Goal: Find specific page/section: Find specific page/section

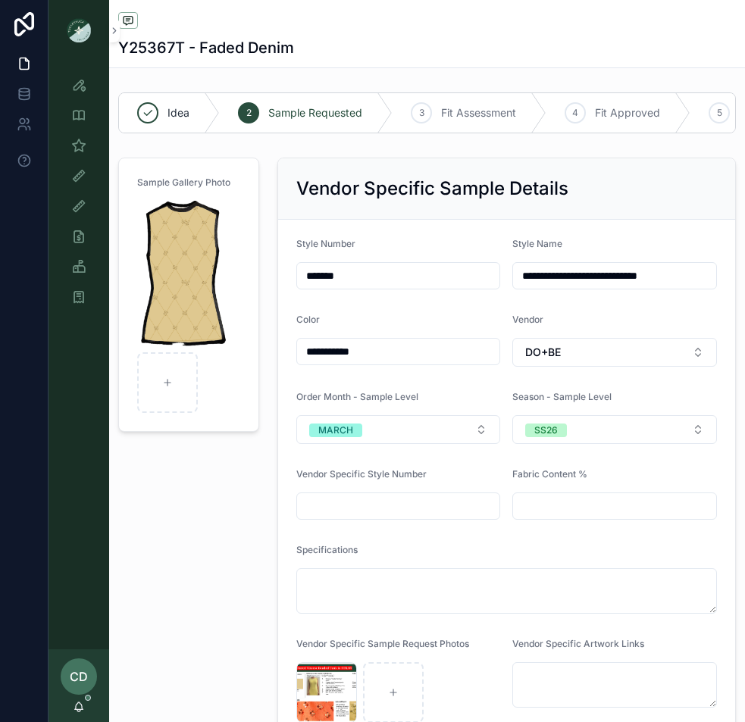
scroll to position [81, 0]
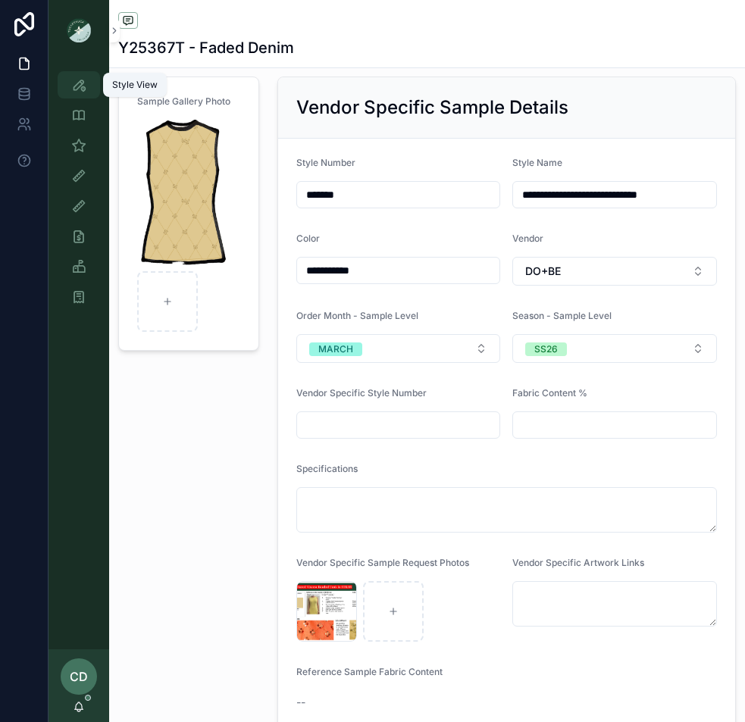
click at [67, 82] on div "Style View" at bounding box center [79, 85] width 24 height 24
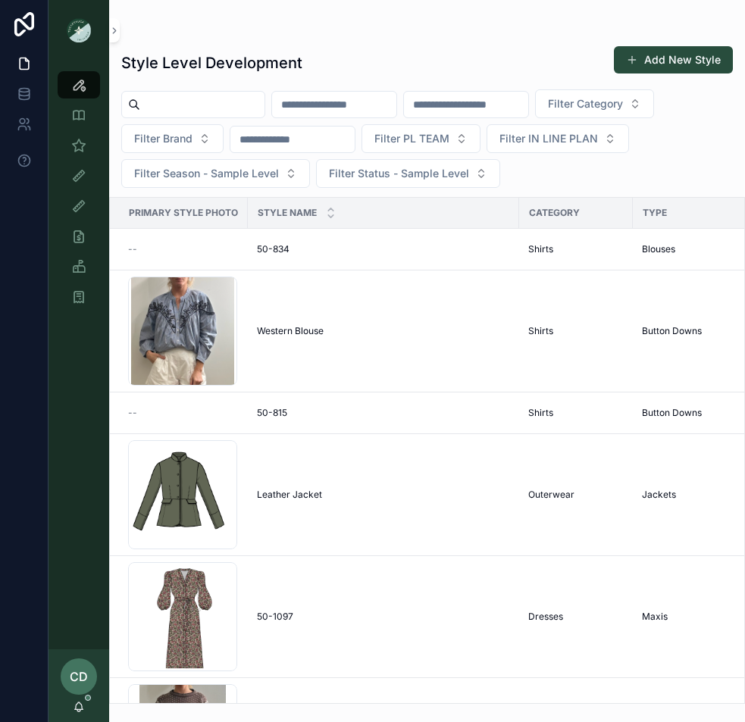
click at [383, 100] on input "scrollable content" at bounding box center [334, 104] width 124 height 21
type input "**********"
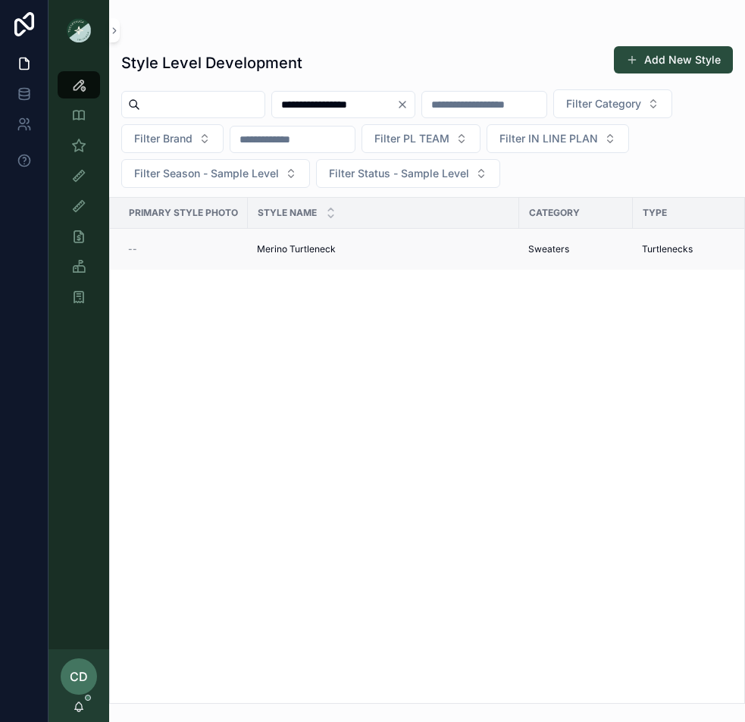
click at [325, 252] on span "Merino Turtleneck" at bounding box center [296, 249] width 79 height 12
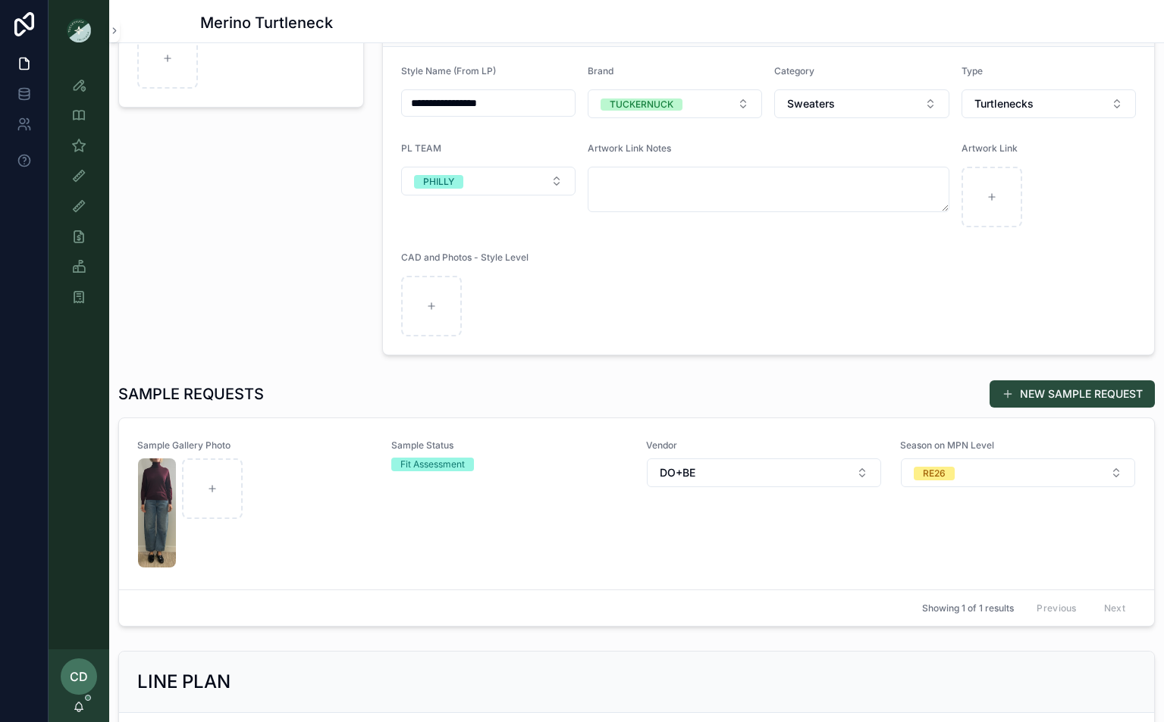
scroll to position [300, 0]
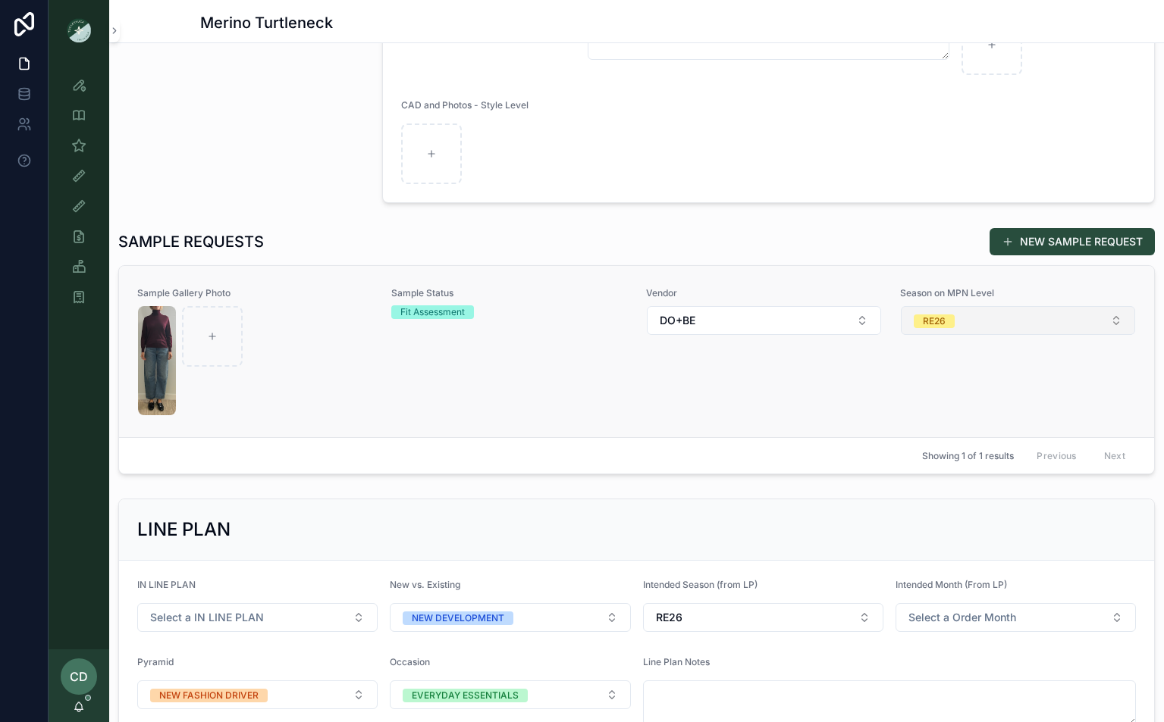
click at [744, 315] on div "RE26" at bounding box center [934, 322] width 23 height 14
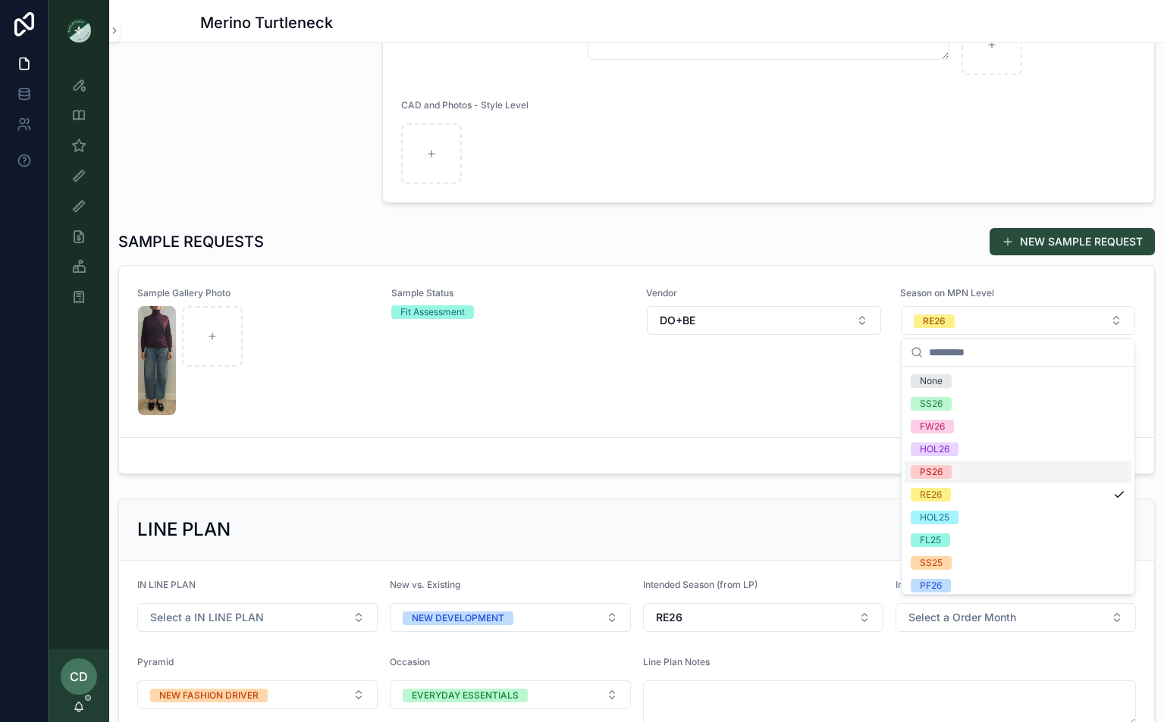
scroll to position [6, 0]
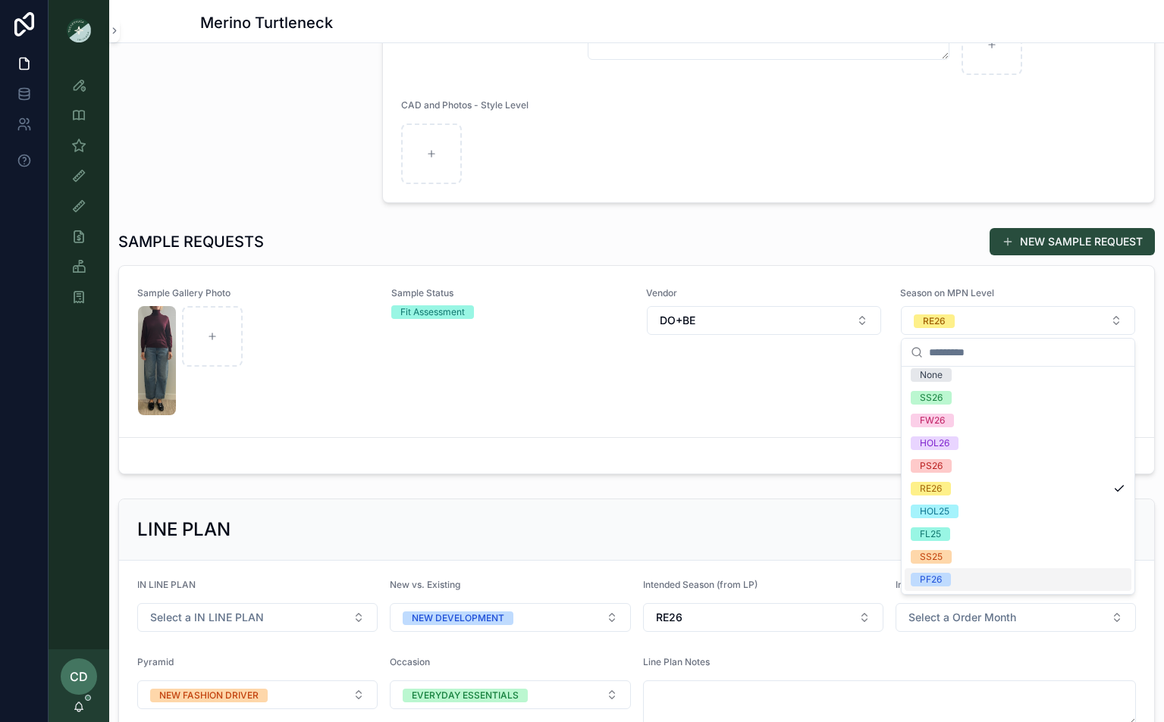
click at [744, 574] on div "PF26" at bounding box center [1017, 580] width 227 height 23
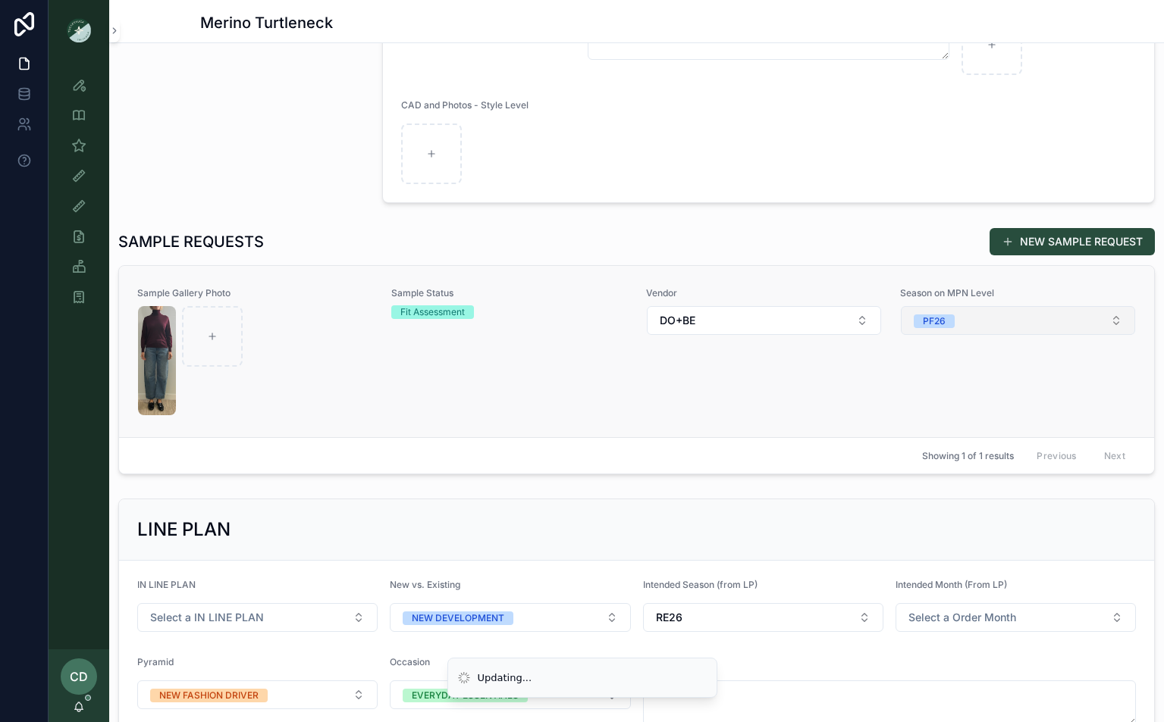
click at [744, 327] on span "PF26" at bounding box center [934, 320] width 41 height 15
click at [744, 428] on link "Sample Gallery Photo Sample Status Fit Assessment Vendor DO+BE Season on MPN Le…" at bounding box center [636, 351] width 1035 height 171
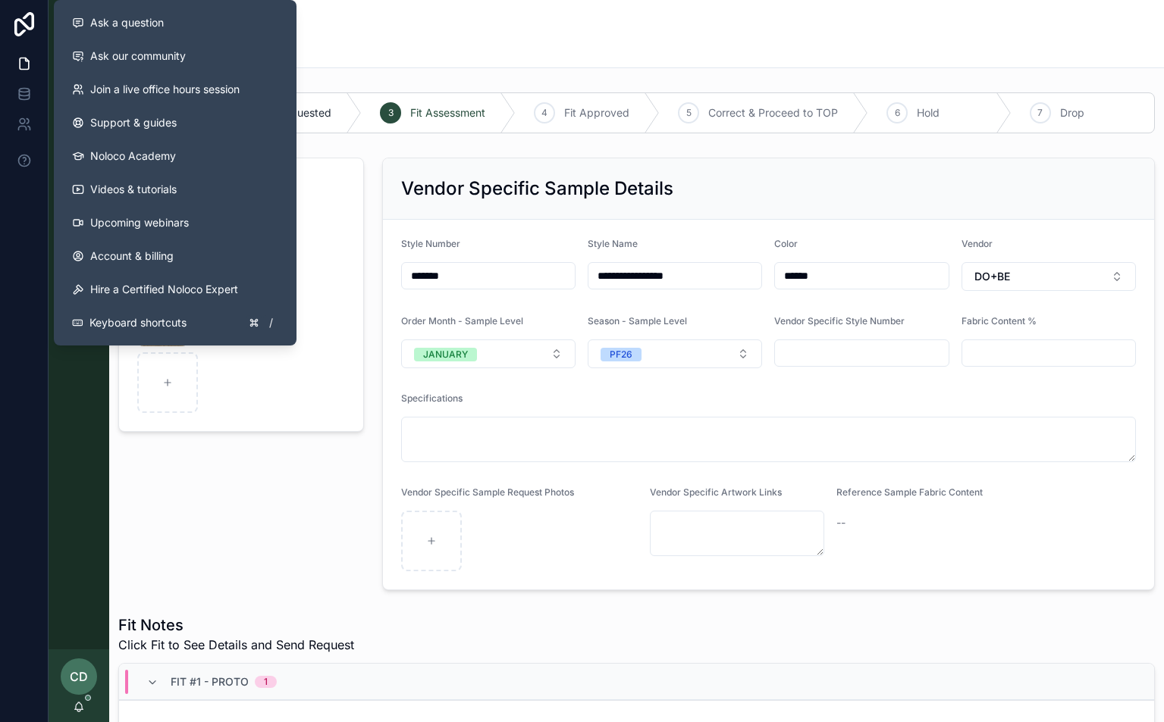
click at [378, 47] on div "Y25294T - Merlot" at bounding box center [636, 47] width 1036 height 21
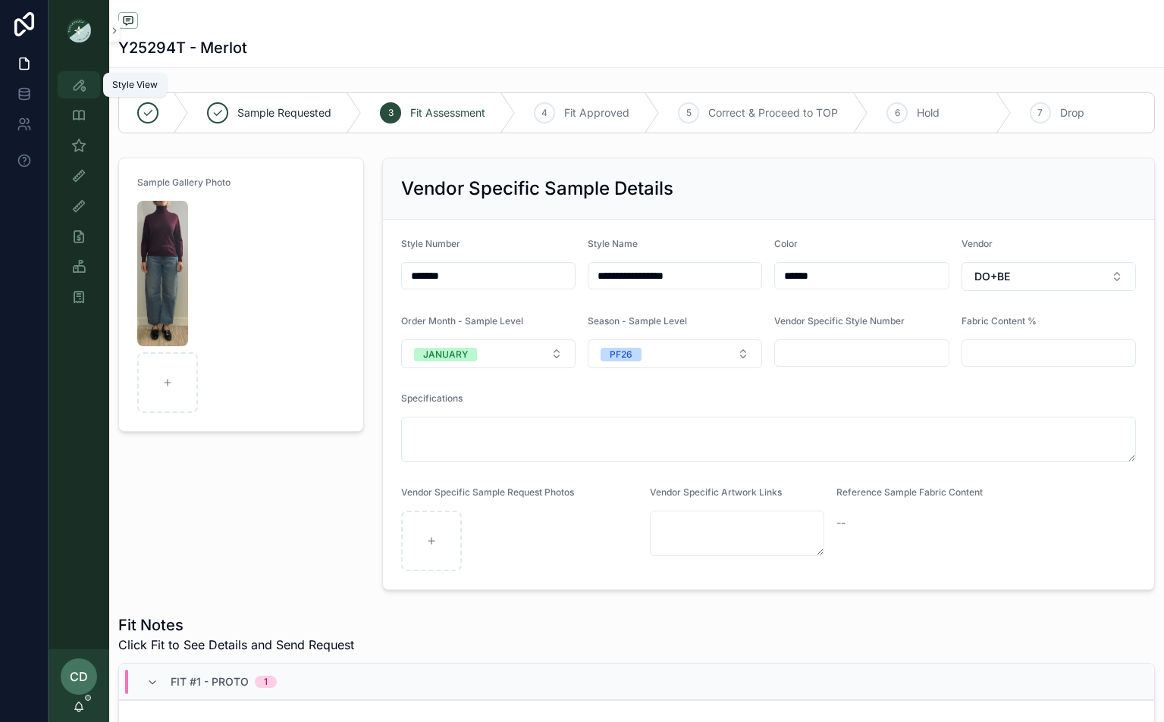
click at [81, 80] on icon "scrollable content" at bounding box center [78, 84] width 15 height 15
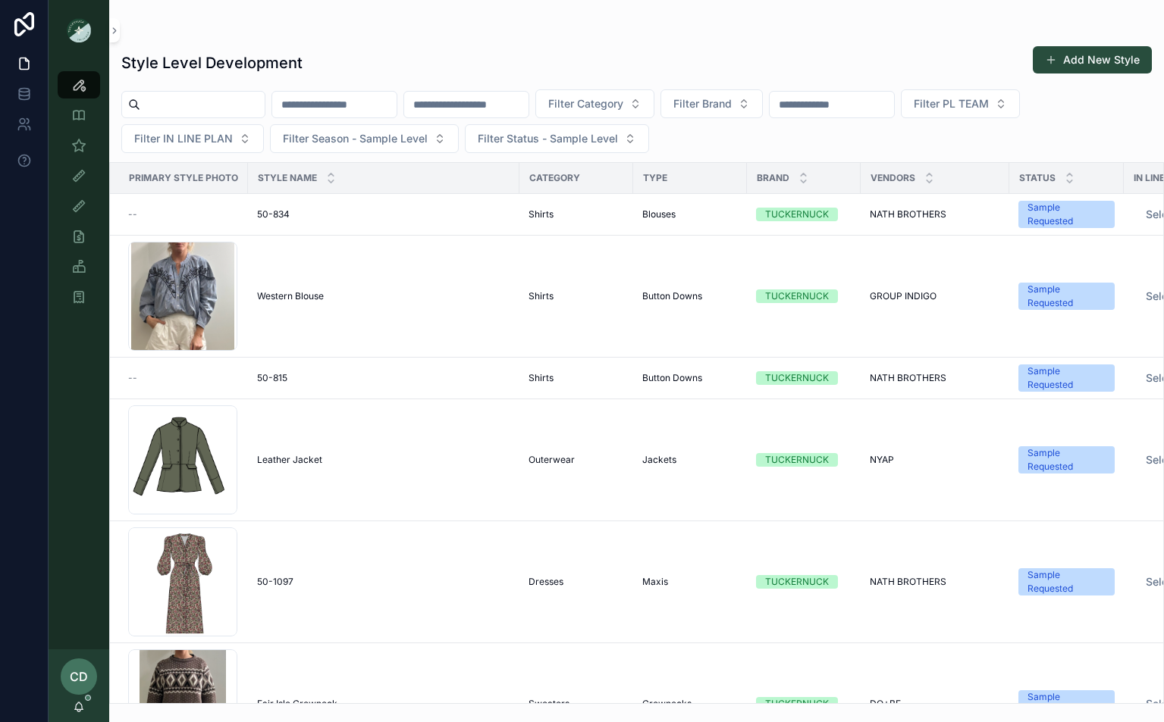
click at [498, 106] on input "scrollable content" at bounding box center [466, 104] width 124 height 21
click at [390, 107] on input "scrollable content" at bounding box center [334, 104] width 124 height 21
type input "**********"
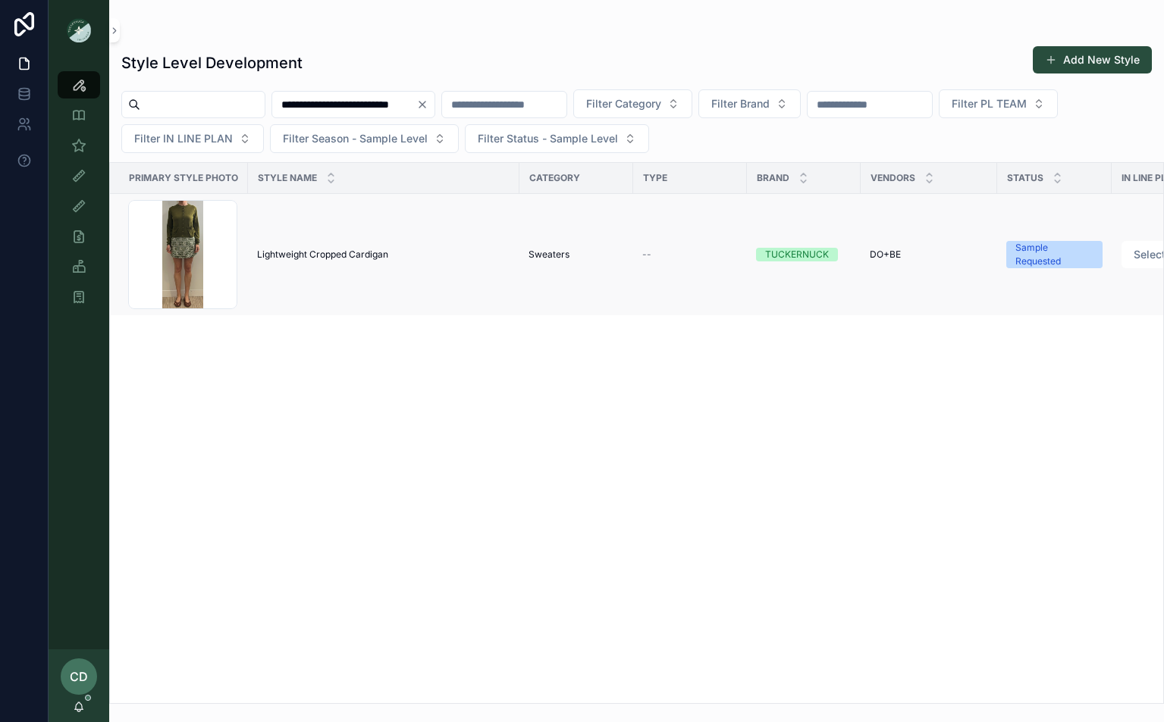
click at [365, 259] on span "Lightweight Cropped Cardigan" at bounding box center [322, 255] width 131 height 12
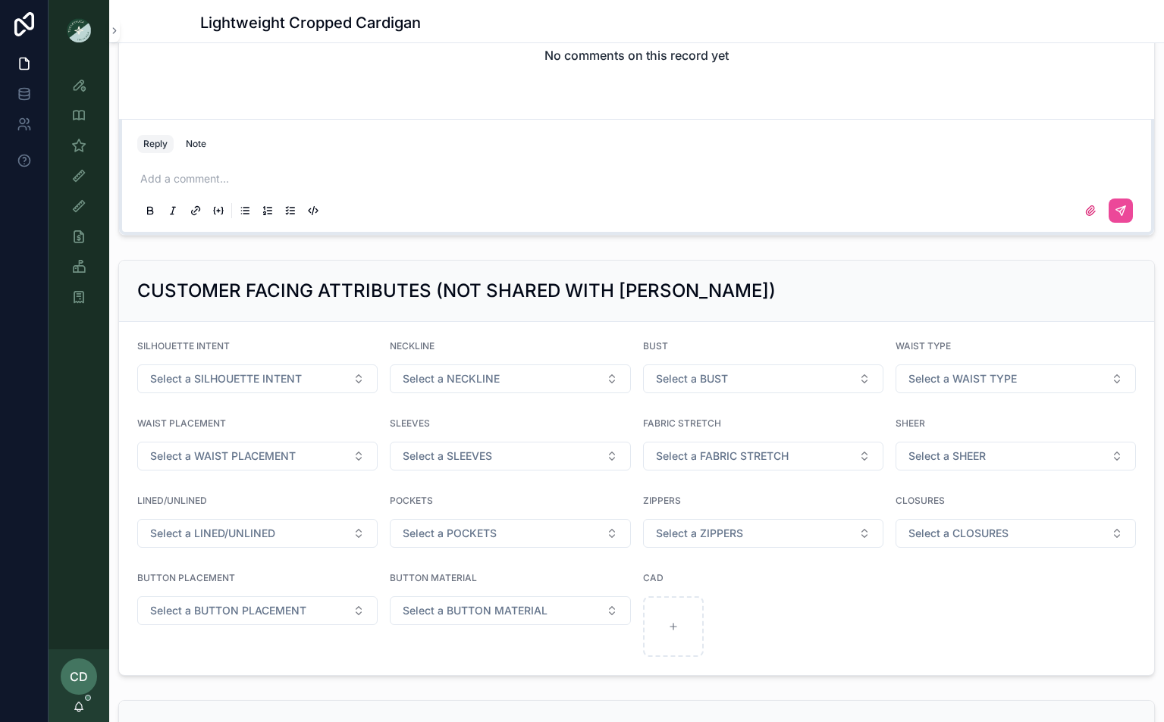
scroll to position [1485, 0]
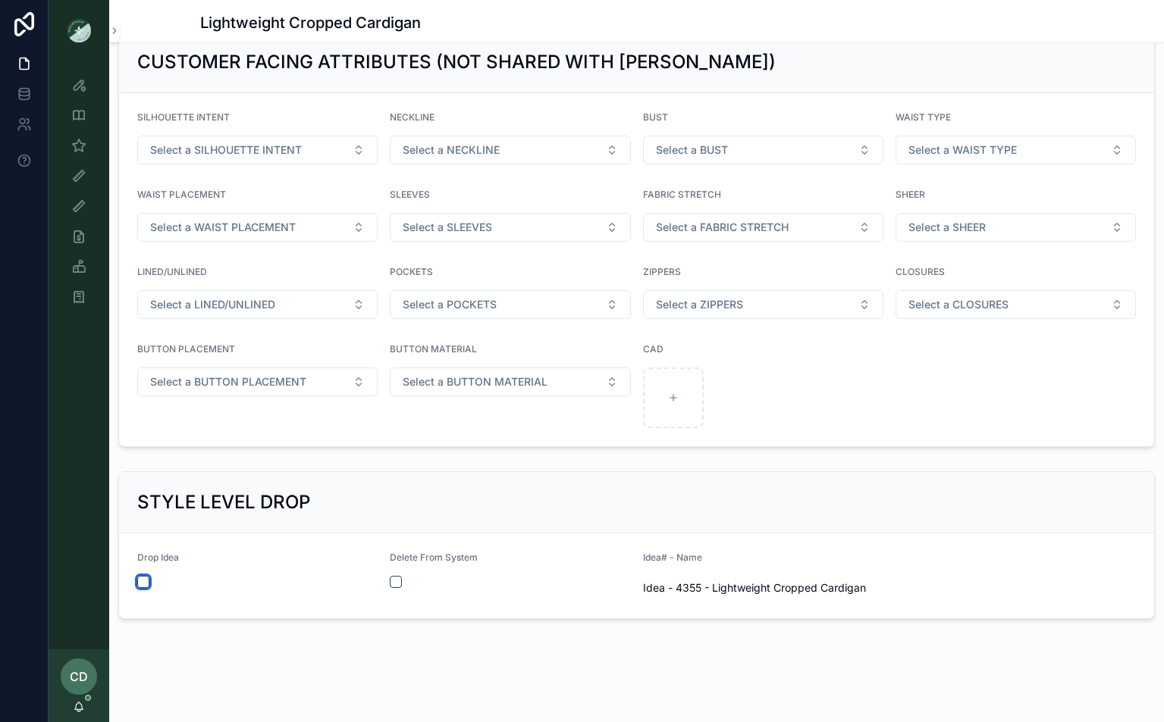
click at [145, 587] on button "scrollable content" at bounding box center [143, 582] width 12 height 12
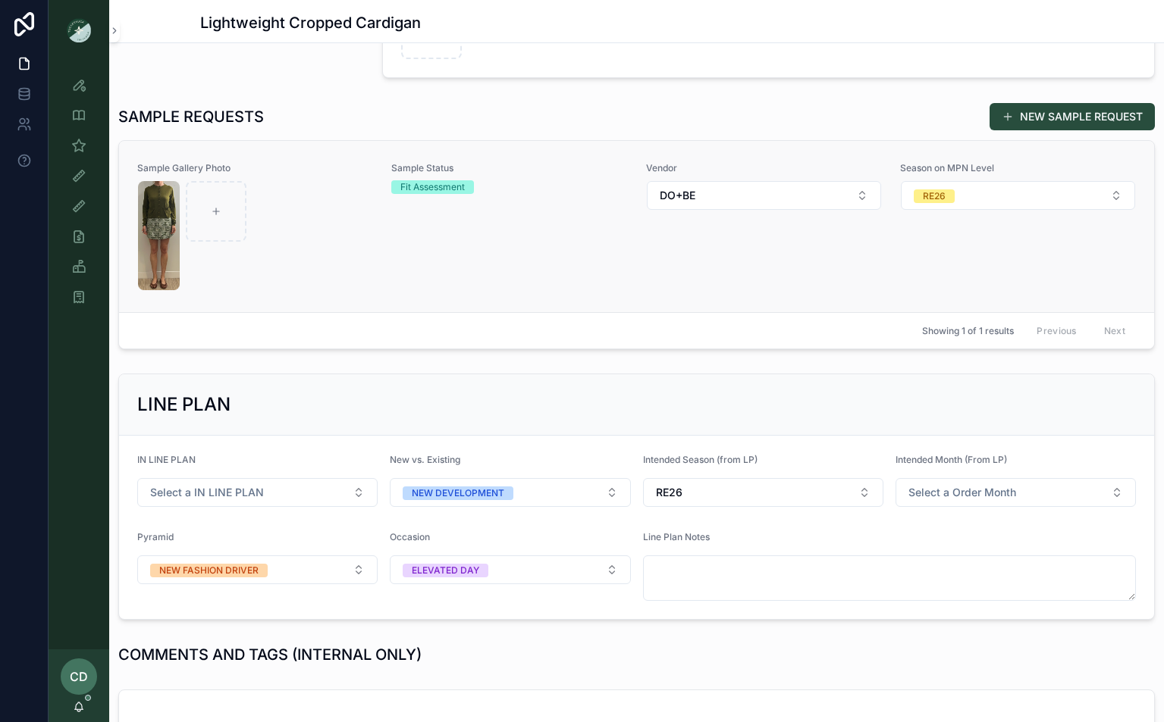
scroll to position [0, 0]
